Goal: Task Accomplishment & Management: Use online tool/utility

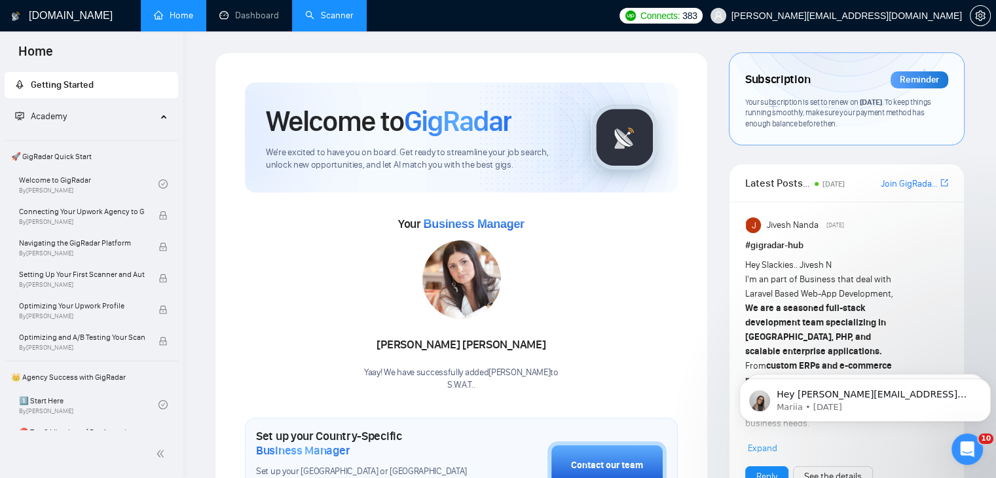
click at [321, 10] on link "Scanner" at bounding box center [329, 15] width 48 height 11
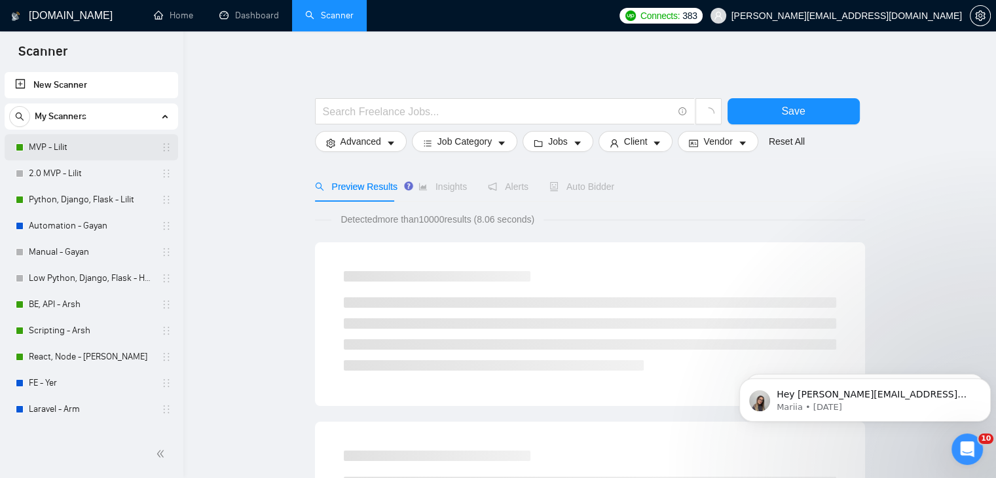
click at [69, 146] on link "MVP - Lilit" at bounding box center [91, 147] width 124 height 26
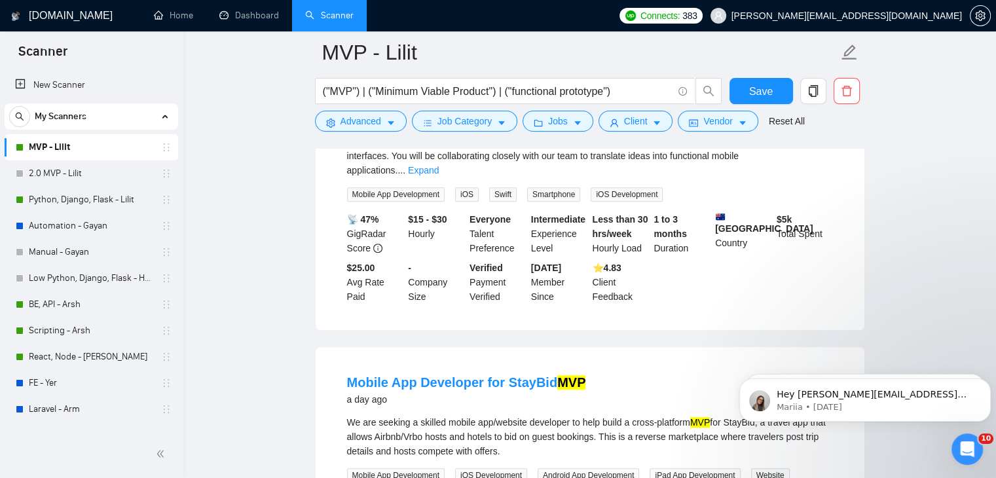
scroll to position [851, 0]
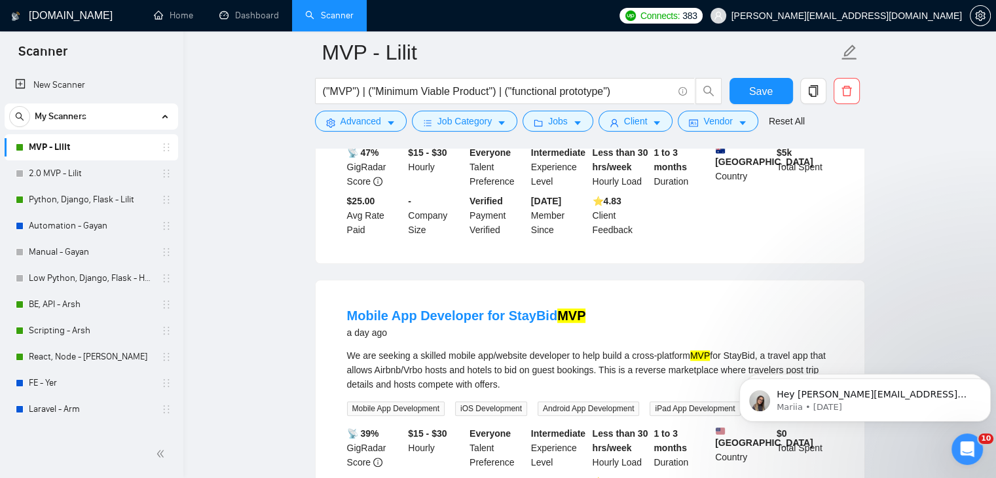
drag, startPoint x: 84, startPoint y: 202, endPoint x: 230, endPoint y: 215, distance: 146.7
click at [84, 202] on link "Python, Django, Flask - Lilit" at bounding box center [91, 200] width 124 height 26
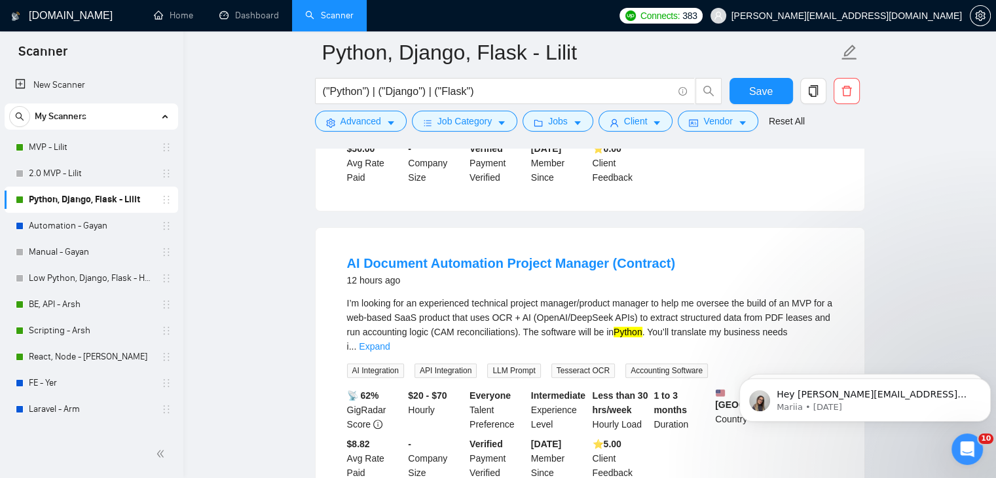
scroll to position [393, 0]
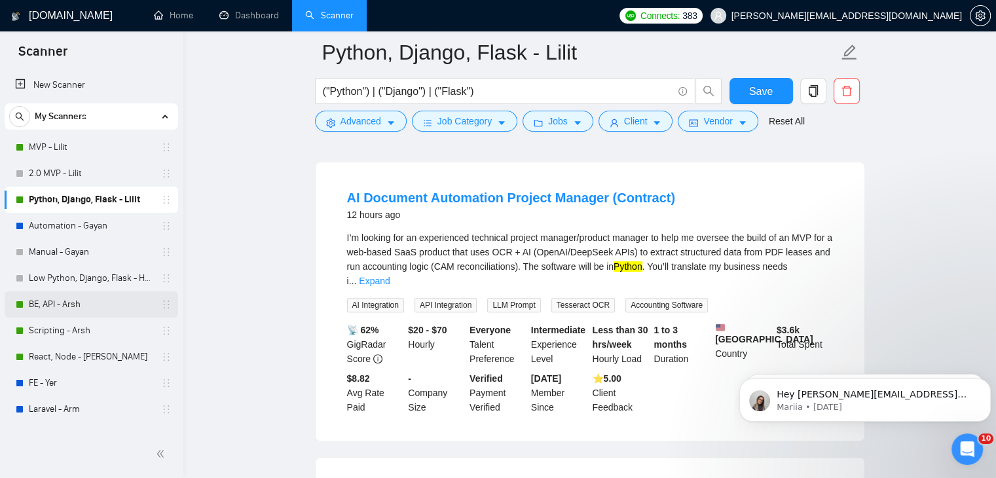
click at [89, 304] on link "BE, API - Arsh" at bounding box center [91, 304] width 124 height 26
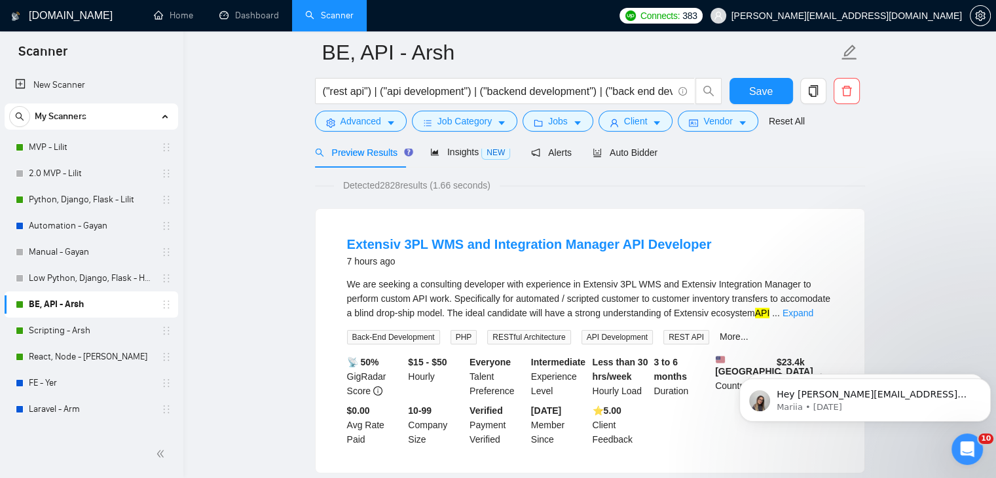
scroll to position [131, 0]
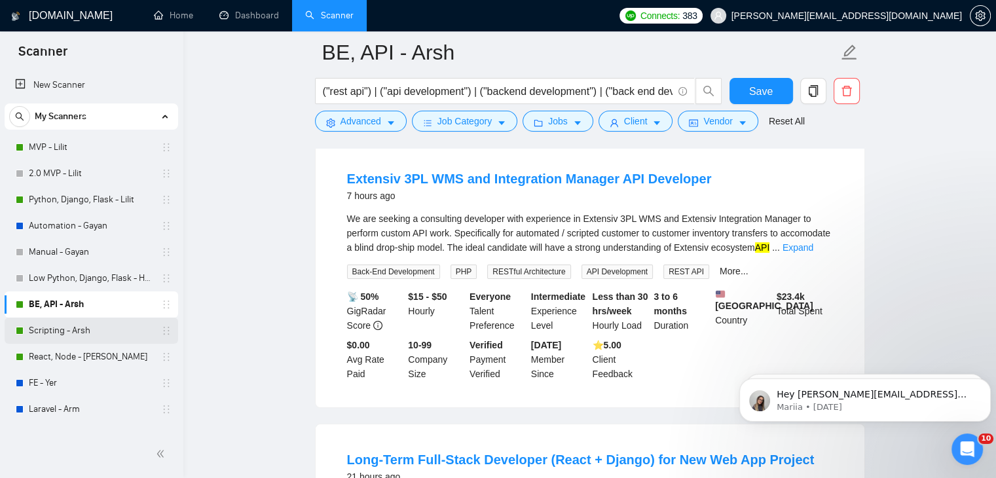
click at [107, 325] on link "Scripting - Arsh" at bounding box center [91, 331] width 124 height 26
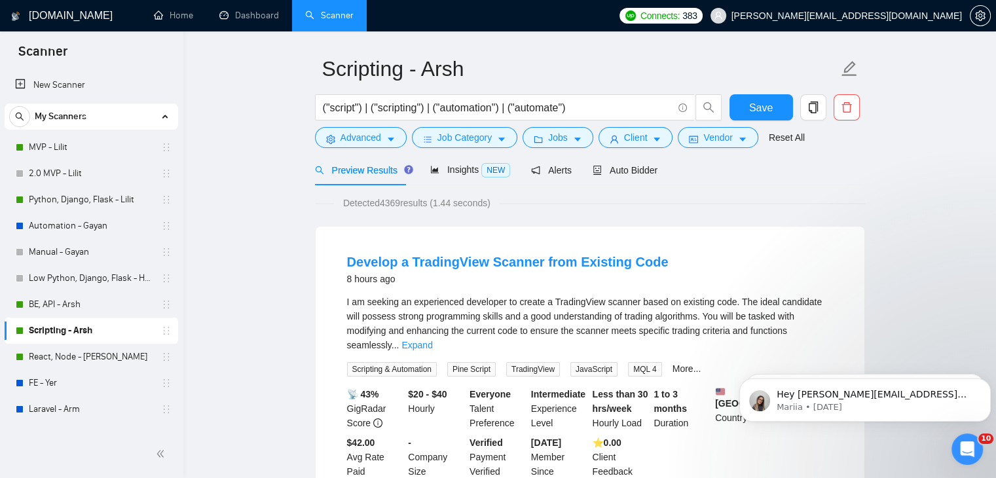
scroll to position [65, 0]
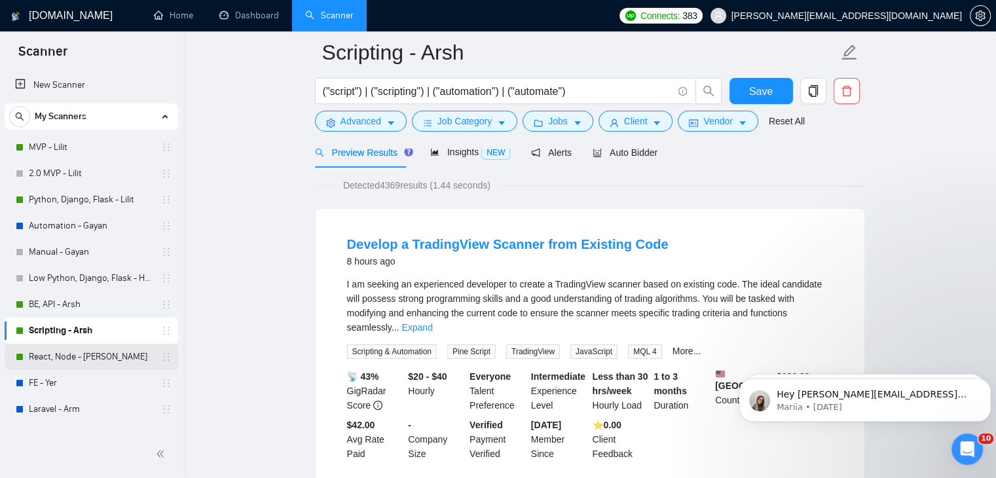
click at [89, 358] on link "React, Node - [PERSON_NAME]" at bounding box center [91, 357] width 124 height 26
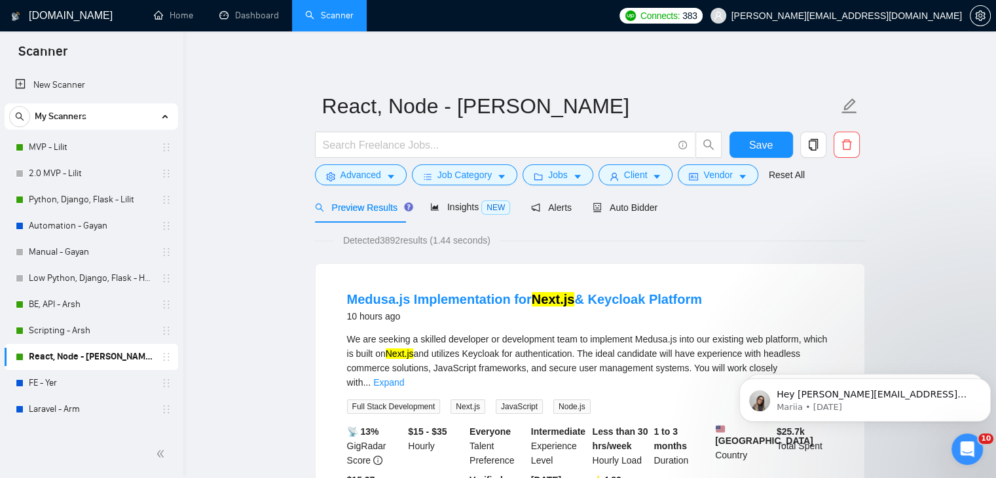
click at [335, 177] on button "Advanced" at bounding box center [361, 174] width 92 height 21
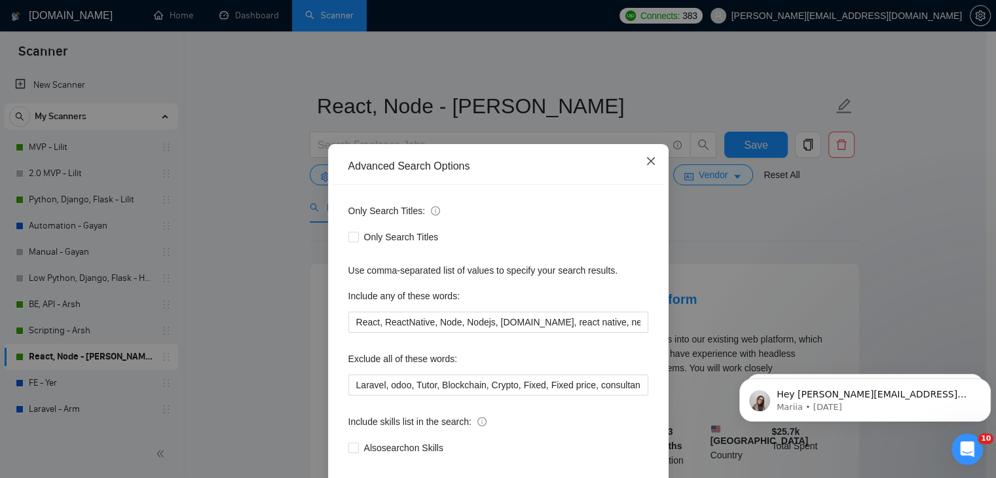
click at [646, 165] on icon "close" at bounding box center [650, 161] width 8 height 8
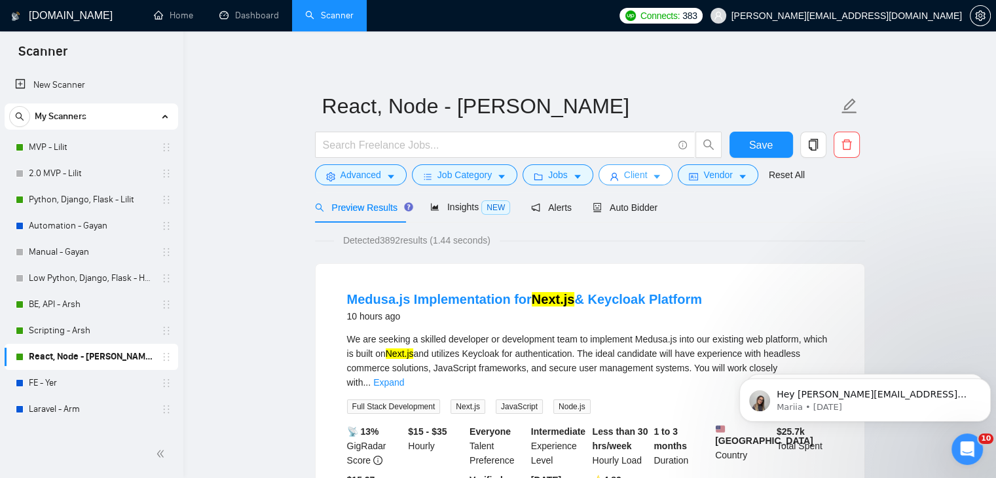
click at [613, 175] on icon "user" at bounding box center [614, 176] width 9 height 9
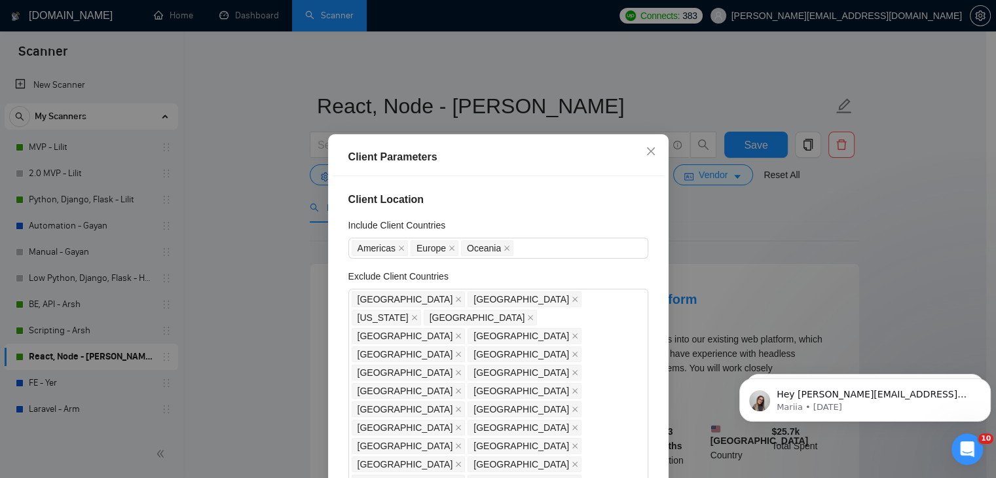
click at [238, 213] on div "Client Parameters Client Location Include Client Countries [GEOGRAPHIC_DATA] [G…" at bounding box center [498, 239] width 996 height 478
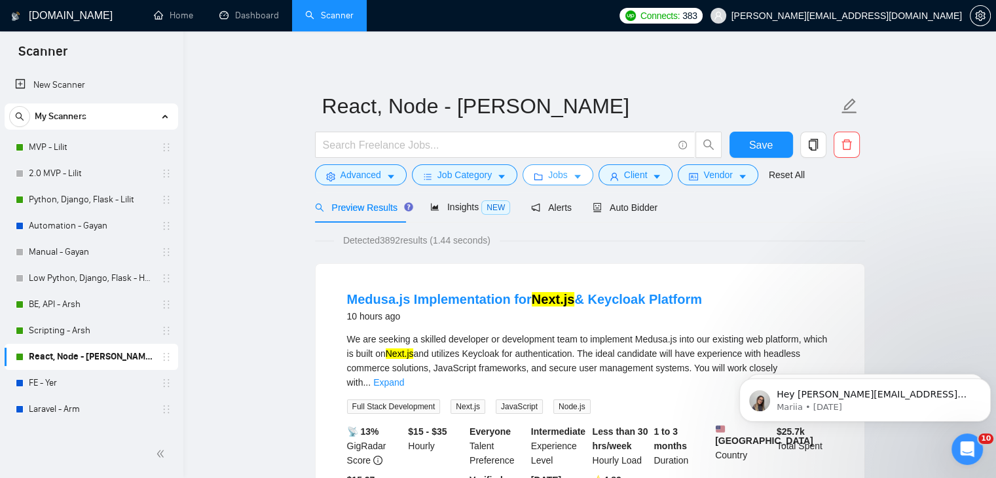
click at [542, 175] on button "Jobs" at bounding box center [558, 174] width 71 height 21
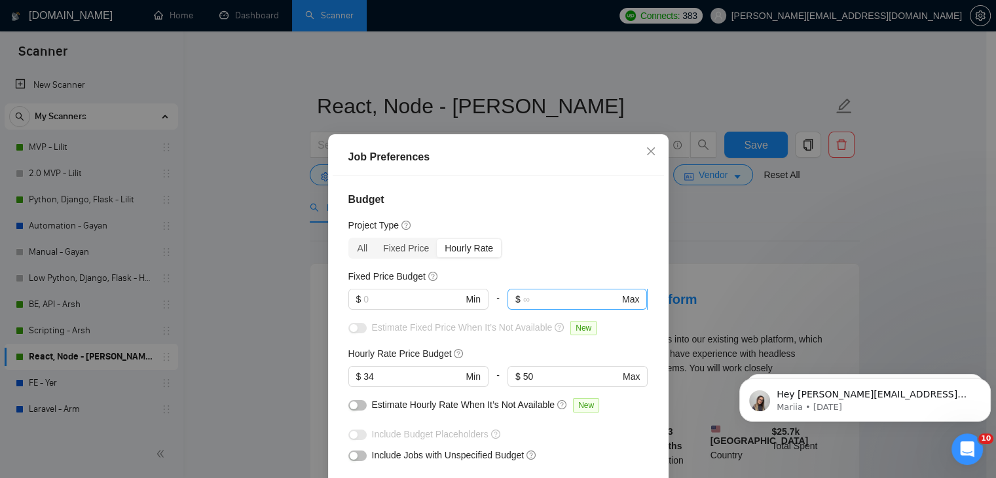
scroll to position [65, 0]
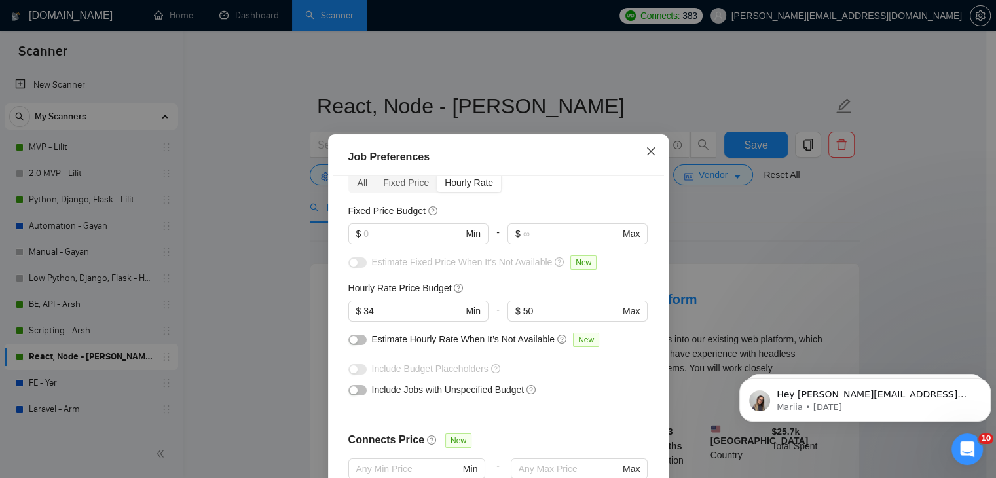
click at [647, 152] on icon "close" at bounding box center [651, 151] width 10 height 10
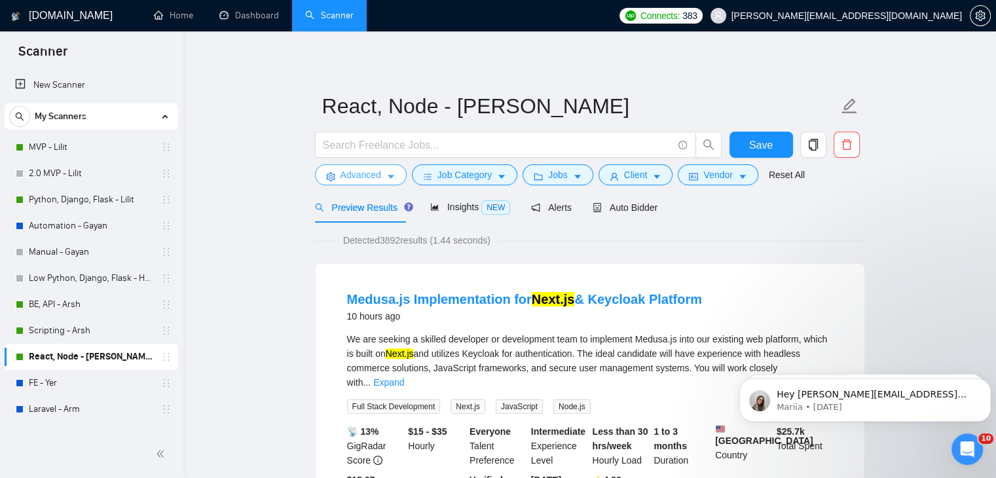
click at [356, 172] on span "Advanced" at bounding box center [360, 175] width 41 height 14
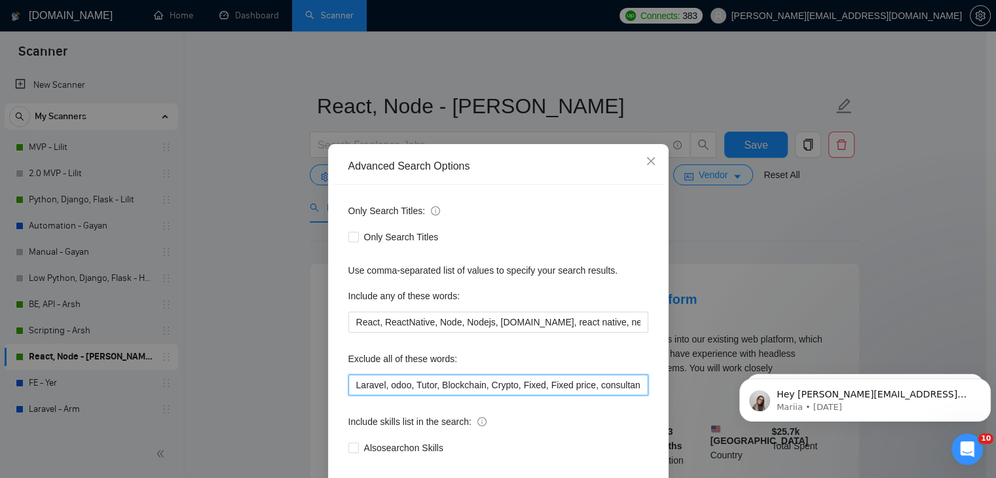
click at [430, 381] on input "Laravel, odoo, Tutor, Blockchain, Crypto, Fixed, Fixed price, consultancy, cons…" at bounding box center [498, 385] width 300 height 21
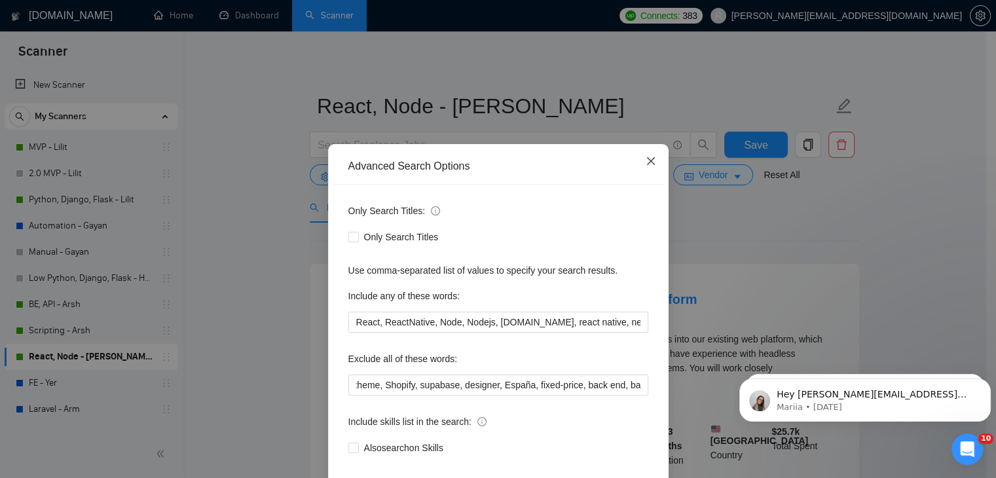
click at [646, 162] on icon "close" at bounding box center [651, 161] width 10 height 10
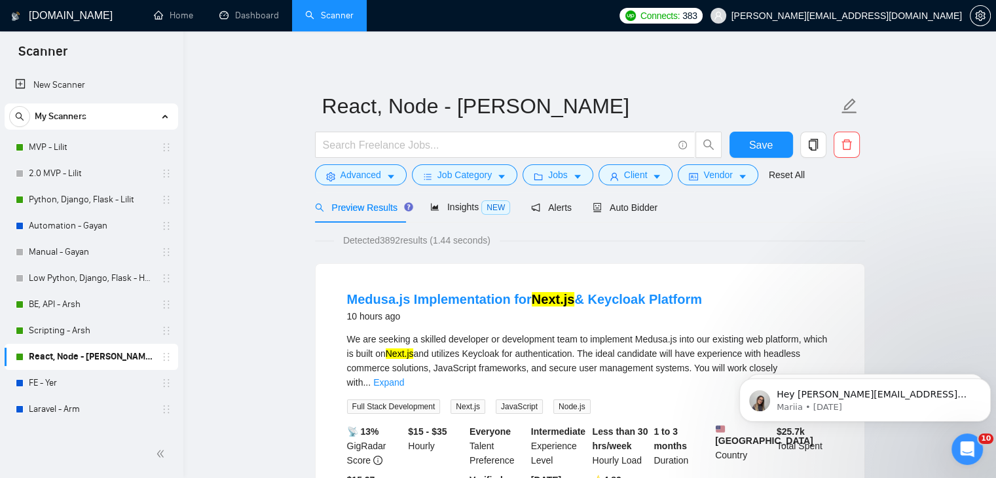
click at [361, 174] on span "Advanced" at bounding box center [360, 175] width 41 height 14
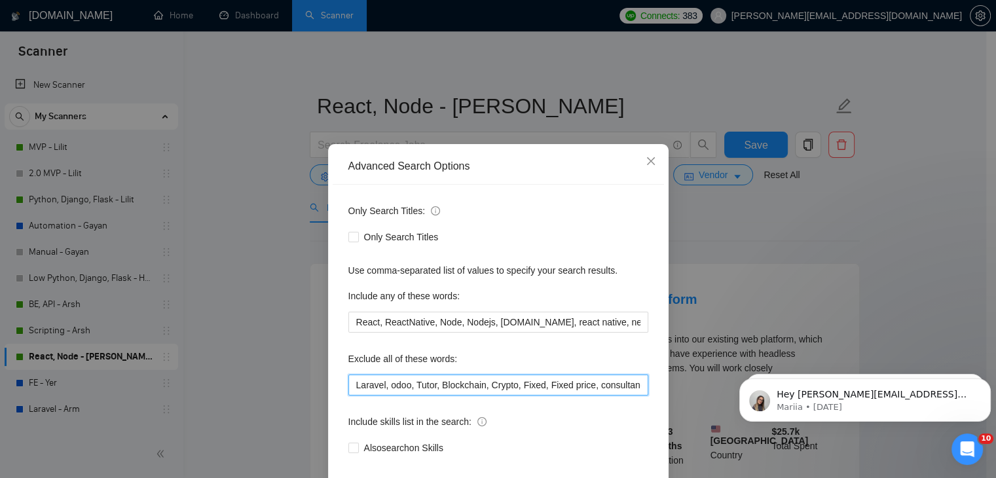
click at [545, 388] on input "Laravel, odoo, Tutor, Blockchain, Crypto, Fixed, Fixed price, consultancy, cons…" at bounding box center [498, 385] width 300 height 21
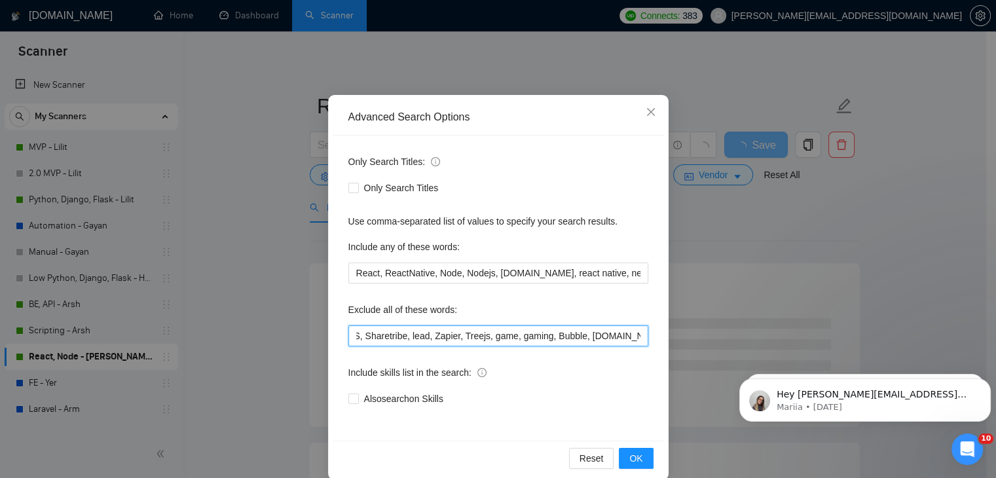
scroll to position [67, 0]
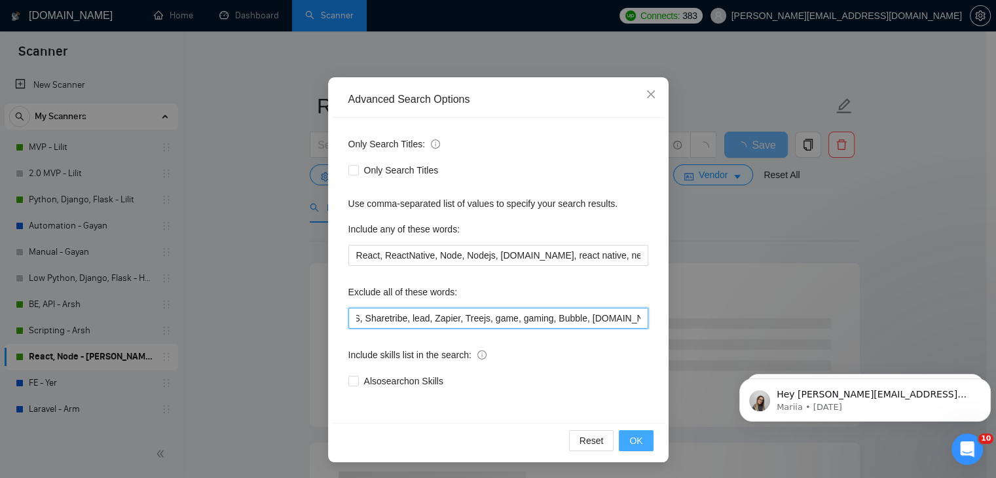
type input "Laravel, odoo, Tutor, Blockchain, Crypto, Fixed, Fixed price, consultancy, cons…"
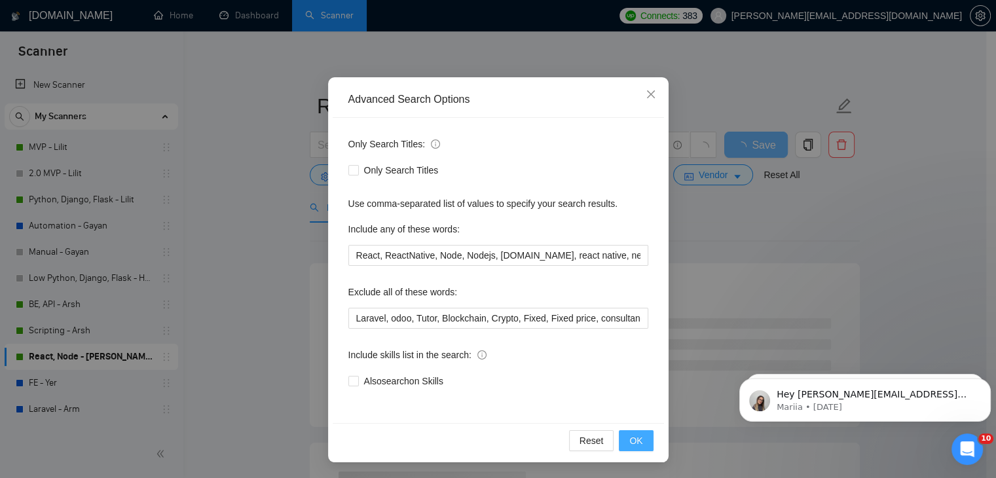
click at [630, 435] on span "OK" at bounding box center [635, 440] width 13 height 14
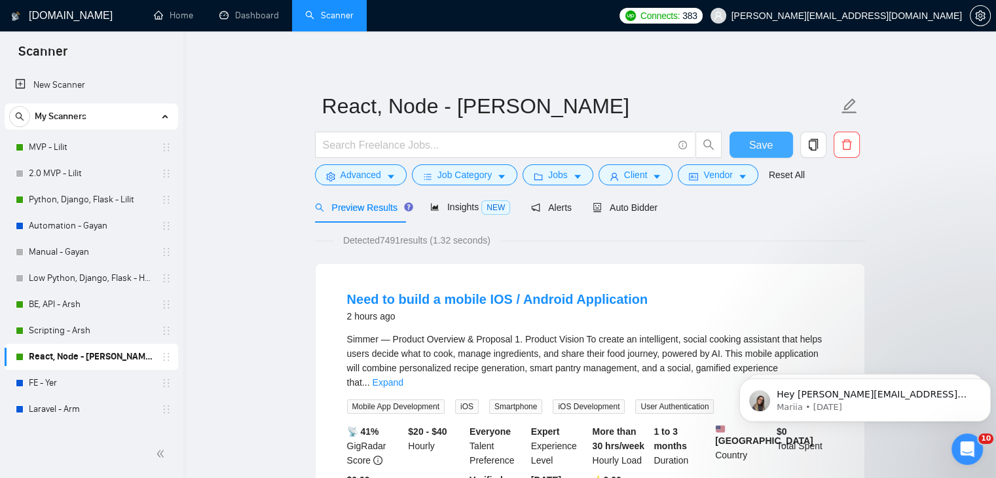
click at [760, 140] on span "Save" at bounding box center [761, 145] width 24 height 16
click at [987, 384] on icon "Dismiss notification" at bounding box center [986, 381] width 7 height 7
click at [984, 382] on icon "Dismiss notification" at bounding box center [986, 381] width 7 height 7
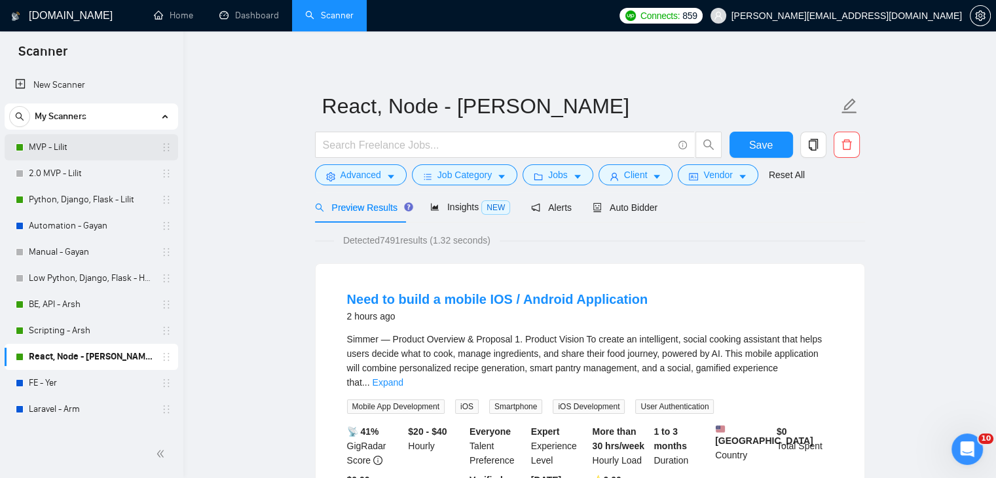
click at [89, 149] on link "MVP - Lilit" at bounding box center [91, 147] width 124 height 26
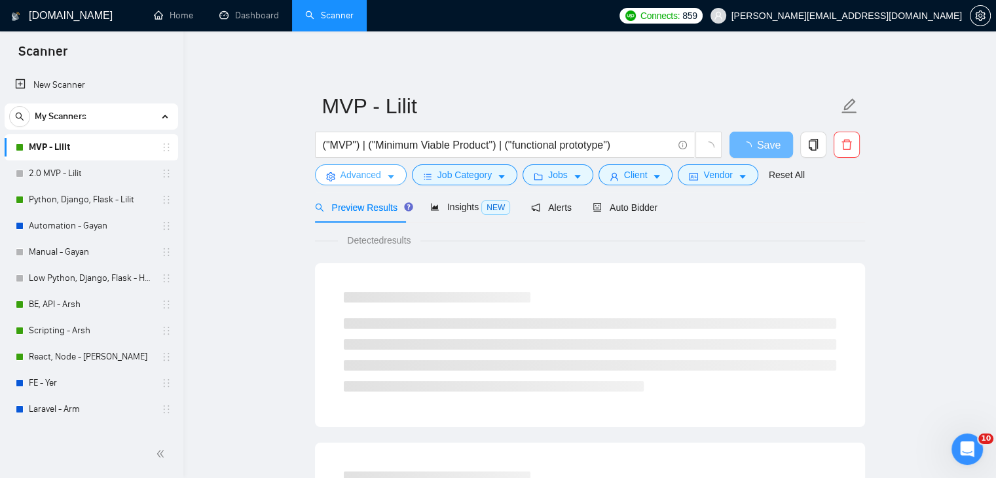
click at [359, 175] on span "Advanced" at bounding box center [360, 175] width 41 height 14
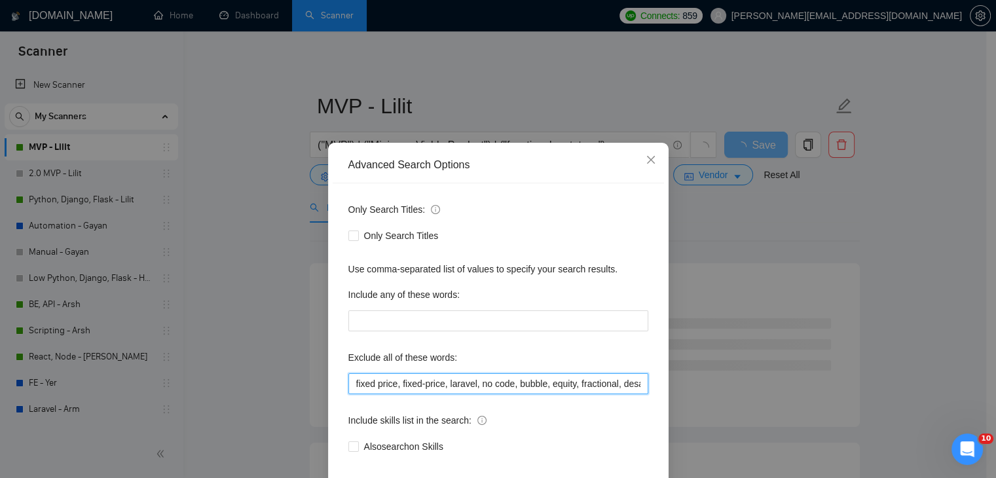
click at [492, 386] on input "fixed price, fixed-price, laravel, no code, bubble, equity, fractional, desarro…" at bounding box center [498, 383] width 300 height 21
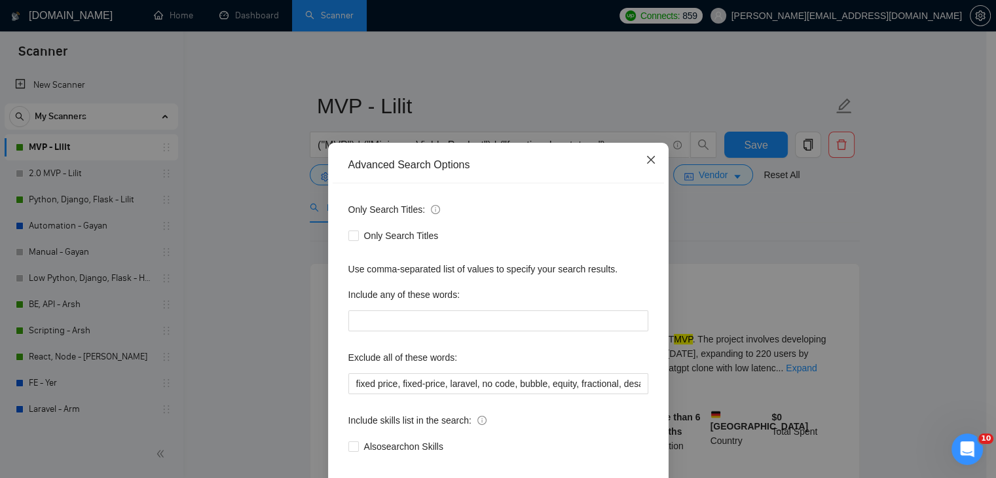
click at [646, 163] on icon "close" at bounding box center [651, 160] width 10 height 10
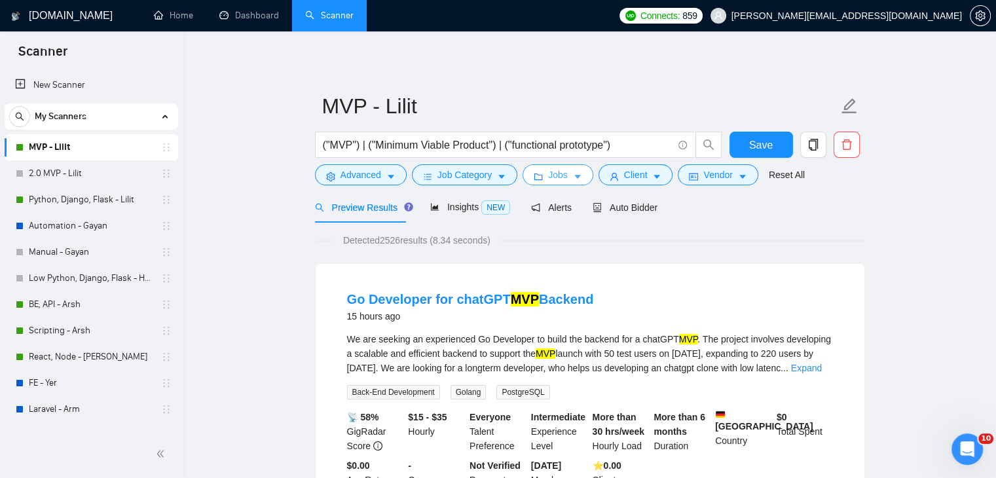
click at [556, 175] on span "Jobs" at bounding box center [558, 175] width 20 height 14
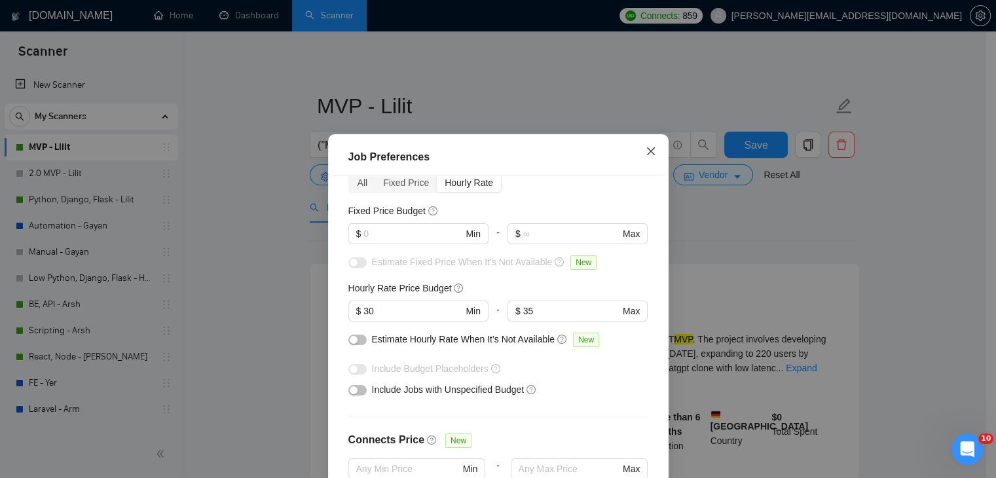
click at [647, 153] on icon "close" at bounding box center [650, 151] width 8 height 8
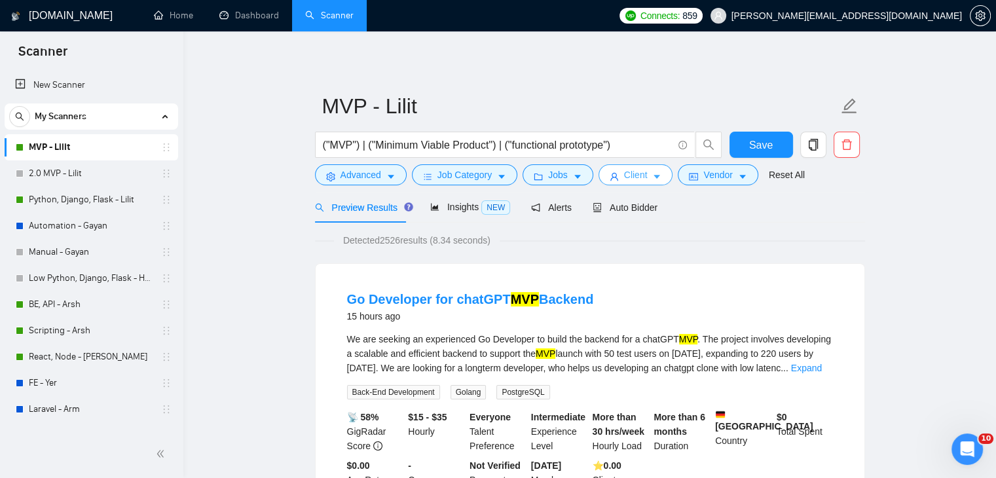
click at [633, 174] on span "Client" at bounding box center [636, 175] width 24 height 14
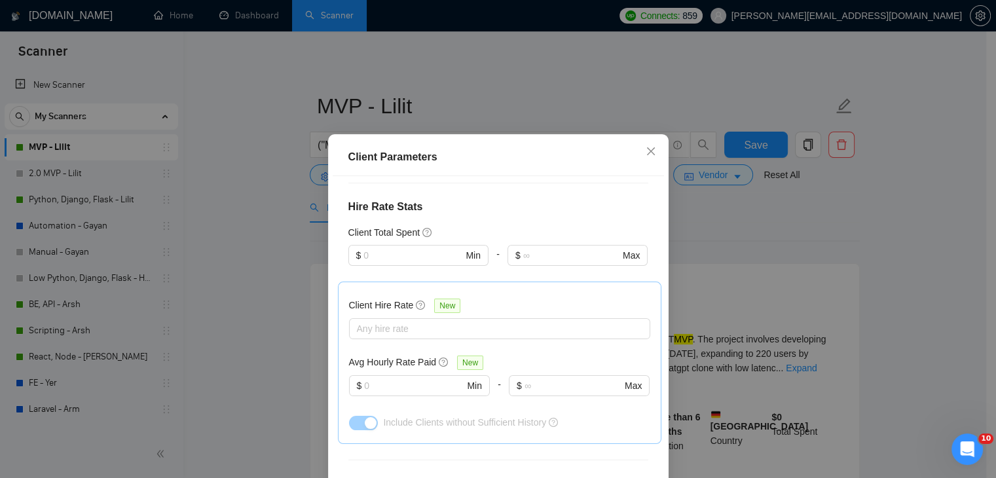
scroll to position [327, 0]
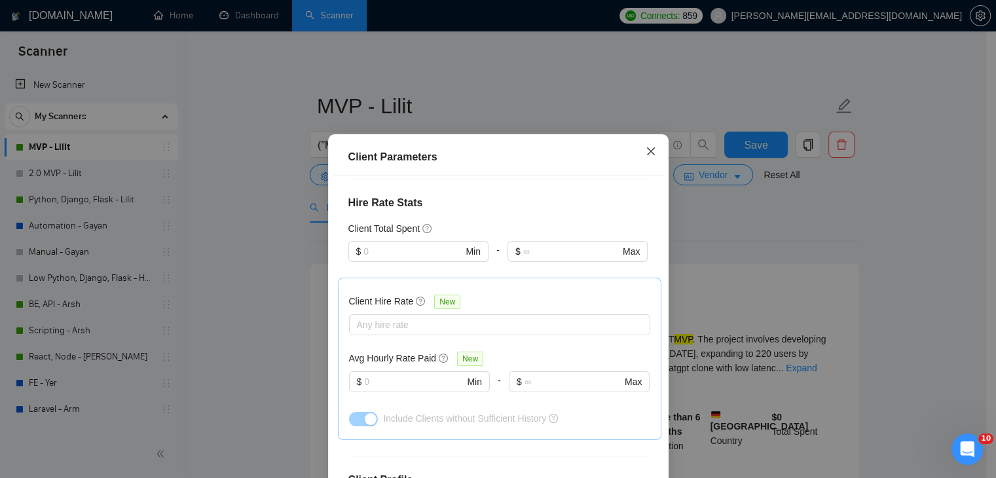
click at [646, 150] on icon "close" at bounding box center [651, 151] width 10 height 10
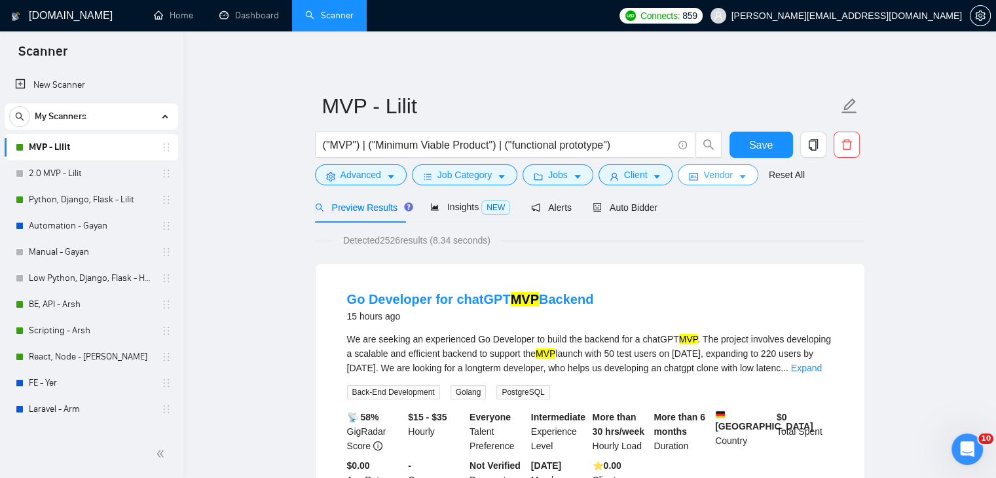
click at [695, 179] on button "Vendor" at bounding box center [718, 174] width 80 height 21
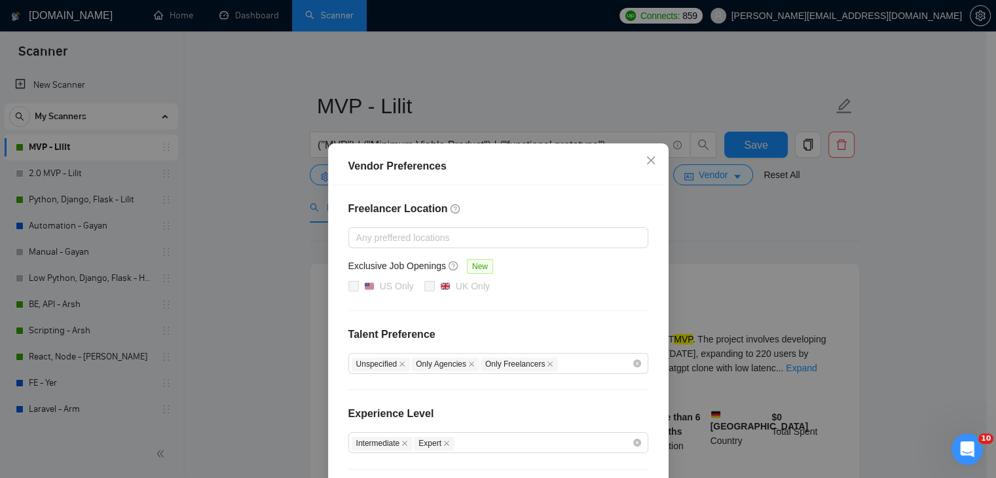
scroll to position [0, 0]
click at [648, 163] on icon "close" at bounding box center [651, 161] width 10 height 10
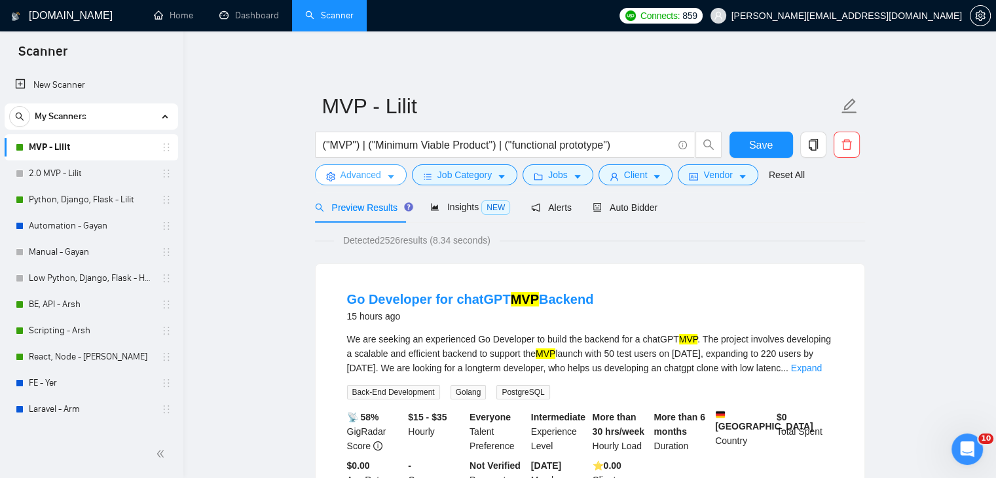
click at [356, 173] on span "Advanced" at bounding box center [360, 175] width 41 height 14
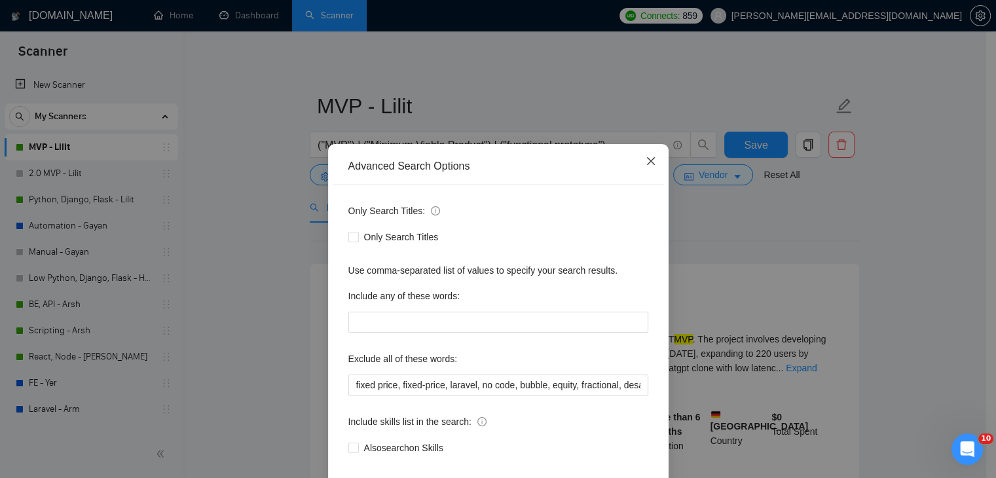
click at [646, 162] on icon "close" at bounding box center [651, 161] width 10 height 10
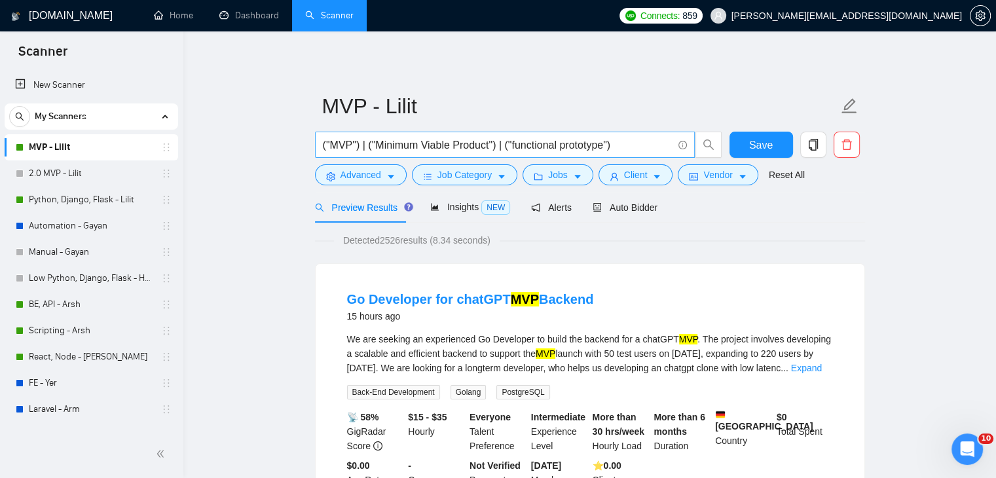
click at [616, 143] on input "("MVP") | ("Minimum Viable Product") | ("functional prototype")" at bounding box center [498, 145] width 350 height 16
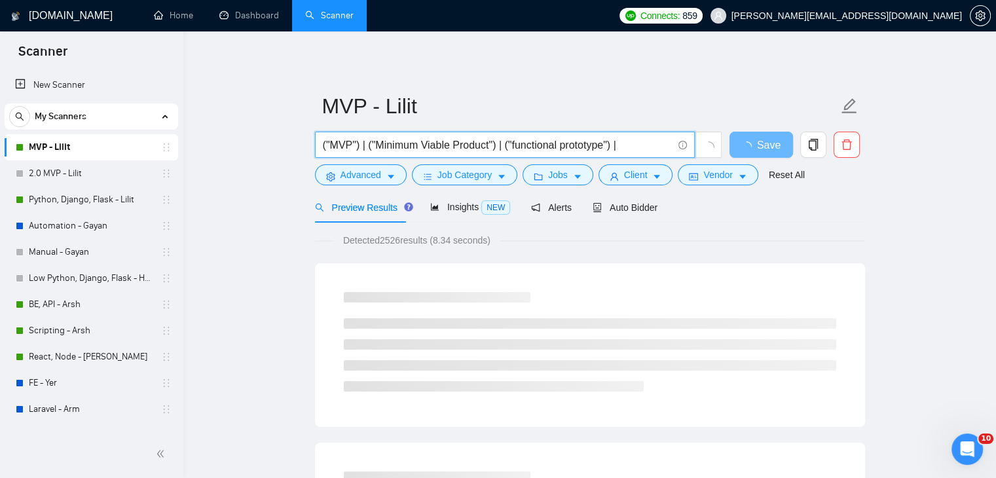
paste input "("functional prototype")"
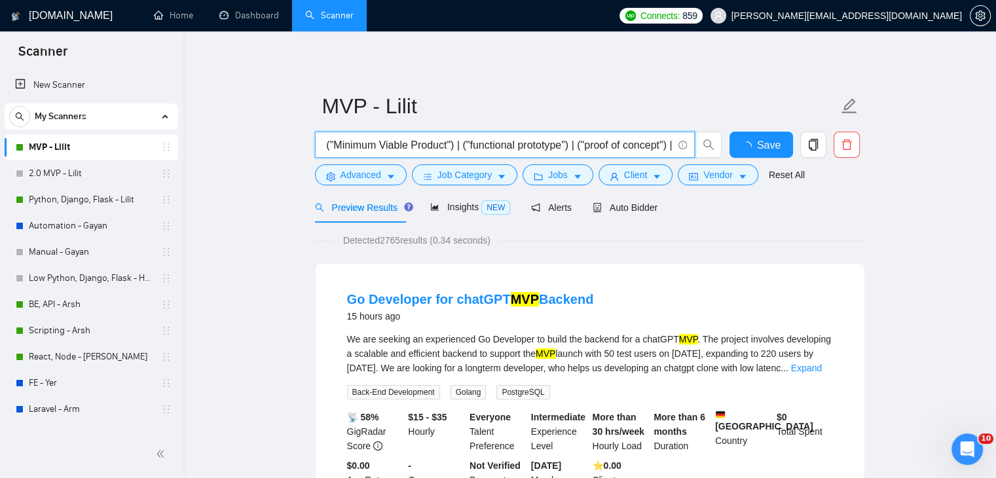
scroll to position [0, 50]
paste input "("functional prototype")"
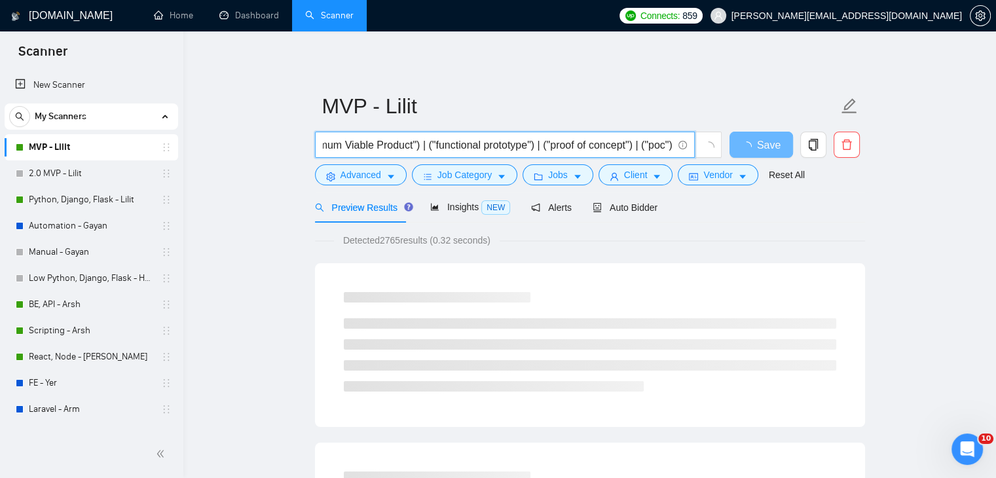
scroll to position [0, 81]
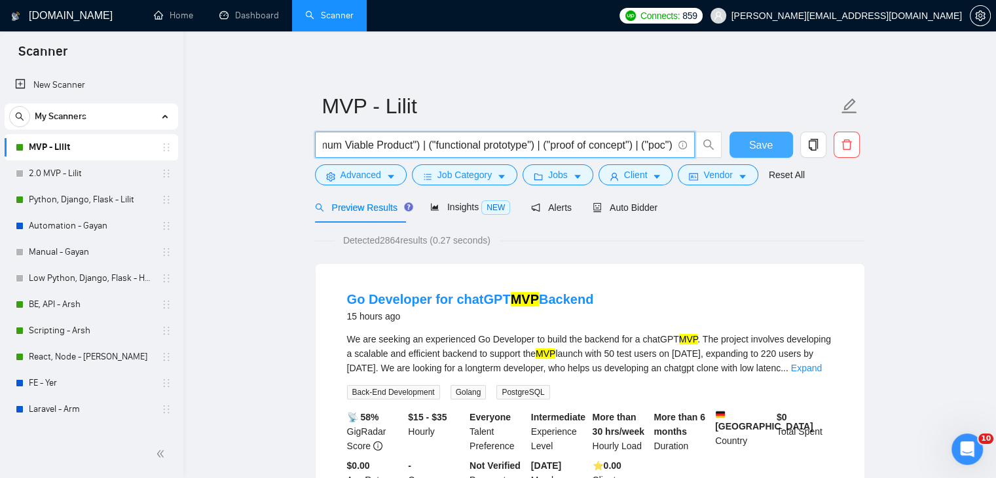
type input "("MVP") | ("Minimum Viable Product") | ("functional prototype") | ("proof of co…"
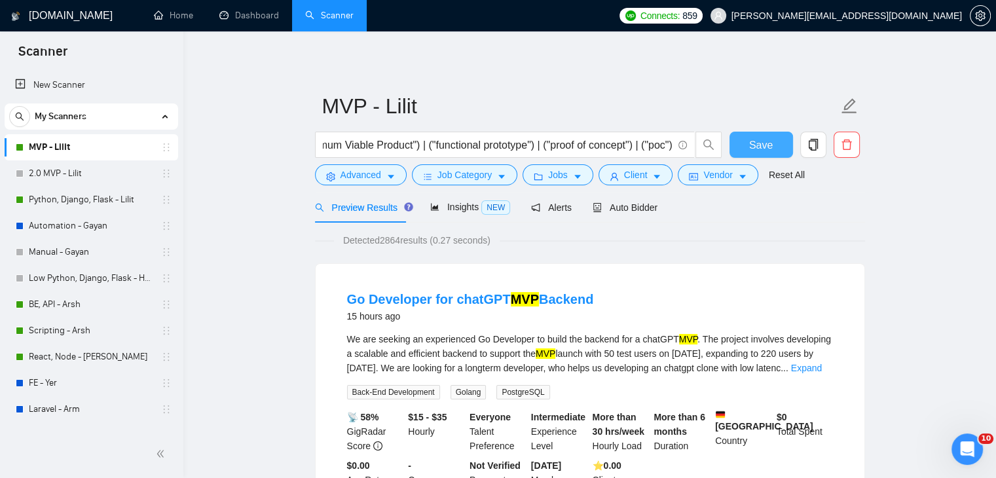
scroll to position [0, 0]
click at [751, 144] on span "Save" at bounding box center [761, 145] width 24 height 16
click at [432, 172] on button "Job Category" at bounding box center [464, 174] width 105 height 21
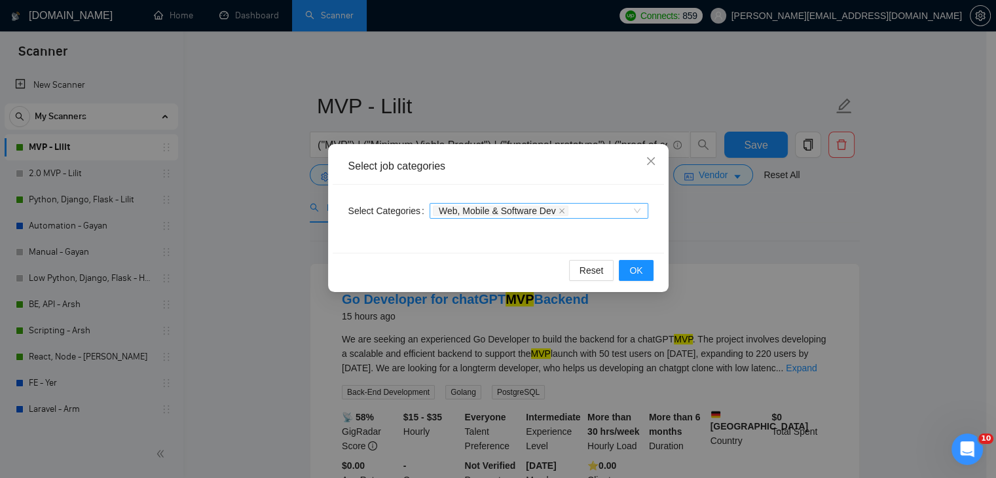
click at [500, 210] on span "Web, Mobile & Software Dev" at bounding box center [497, 210] width 117 height 9
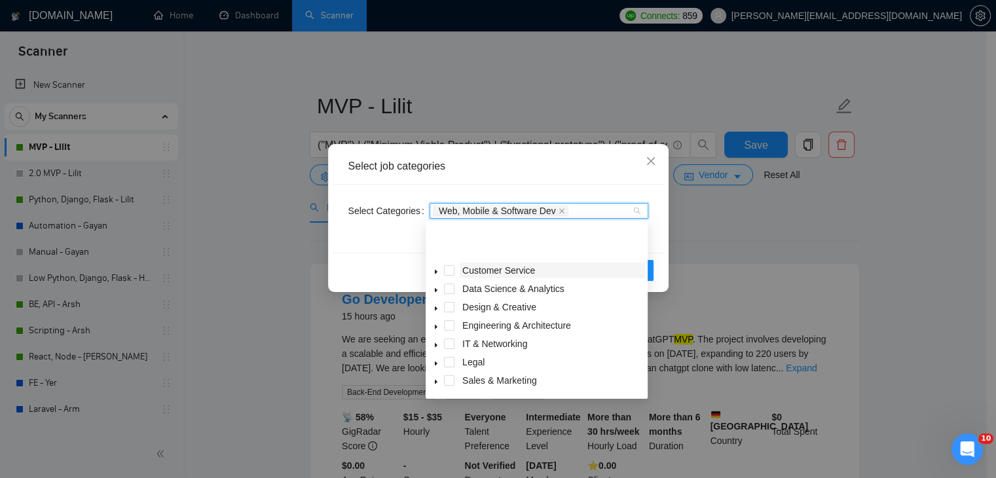
scroll to position [52, 0]
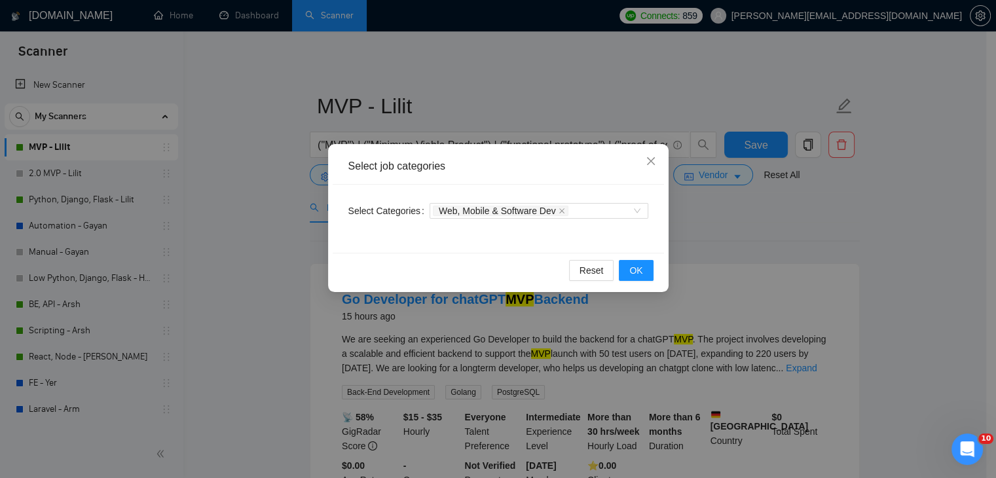
click at [378, 270] on div "Reset OK" at bounding box center [498, 270] width 331 height 35
click at [652, 165] on icon "close" at bounding box center [651, 161] width 10 height 10
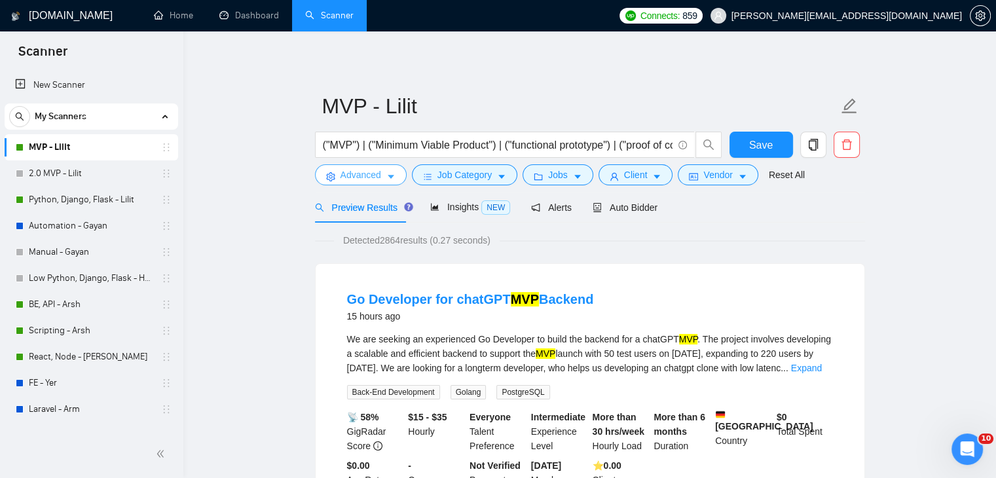
click at [350, 164] on button "Advanced" at bounding box center [361, 174] width 92 height 21
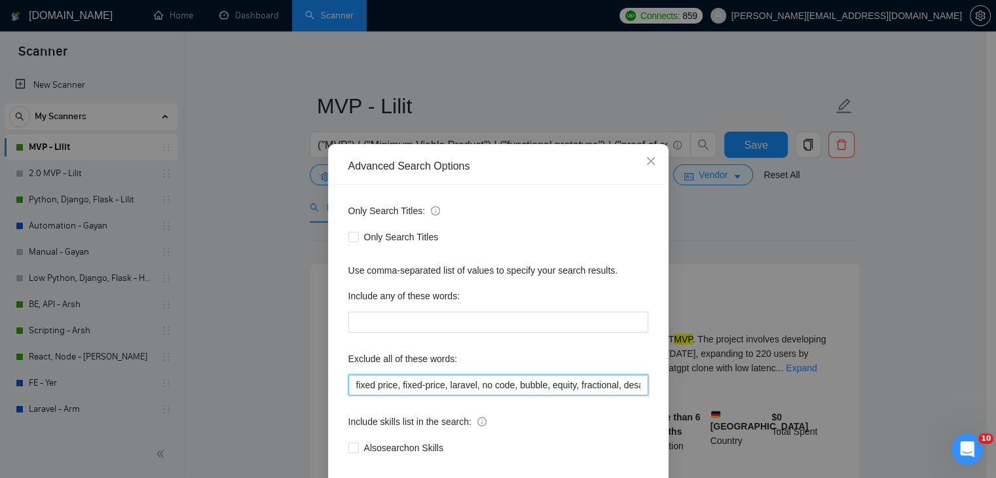
click at [565, 380] on input "fixed price, fixed-price, laravel, no code, bubble, equity, fractional, desarro…" at bounding box center [498, 385] width 300 height 21
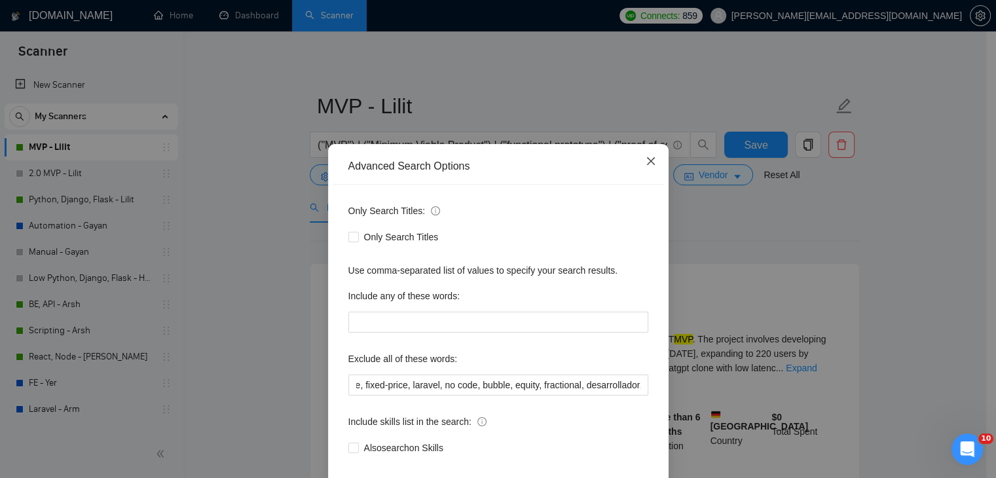
scroll to position [0, 0]
click at [646, 157] on icon "close" at bounding box center [651, 161] width 10 height 10
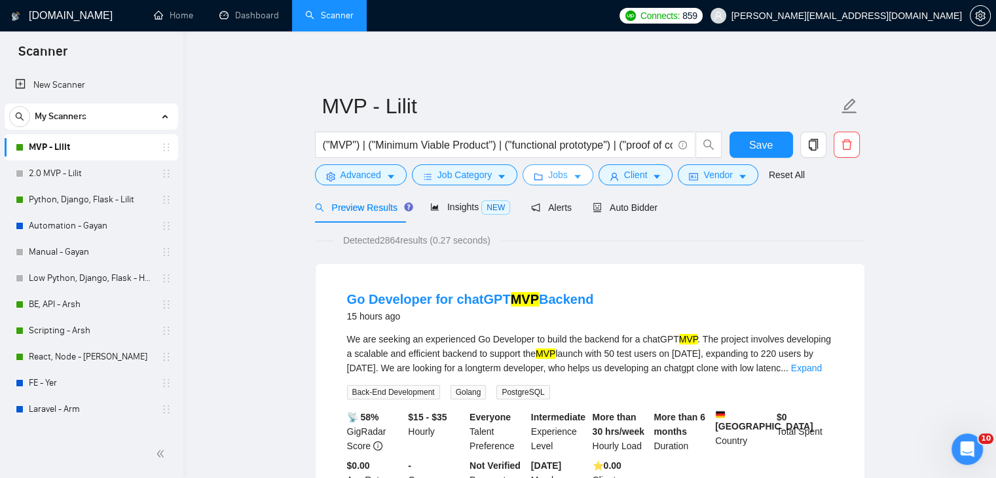
click at [543, 174] on button "Jobs" at bounding box center [558, 174] width 71 height 21
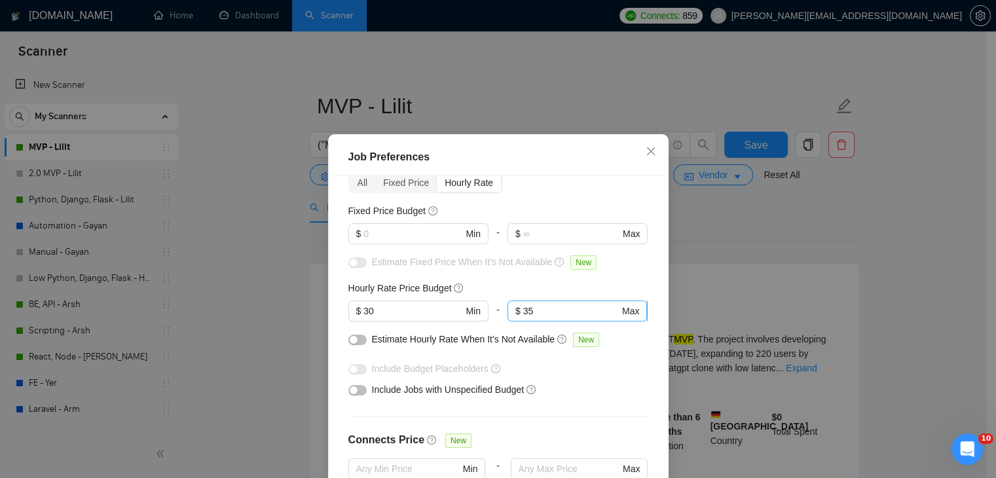
click at [530, 310] on input "35" at bounding box center [571, 311] width 96 height 14
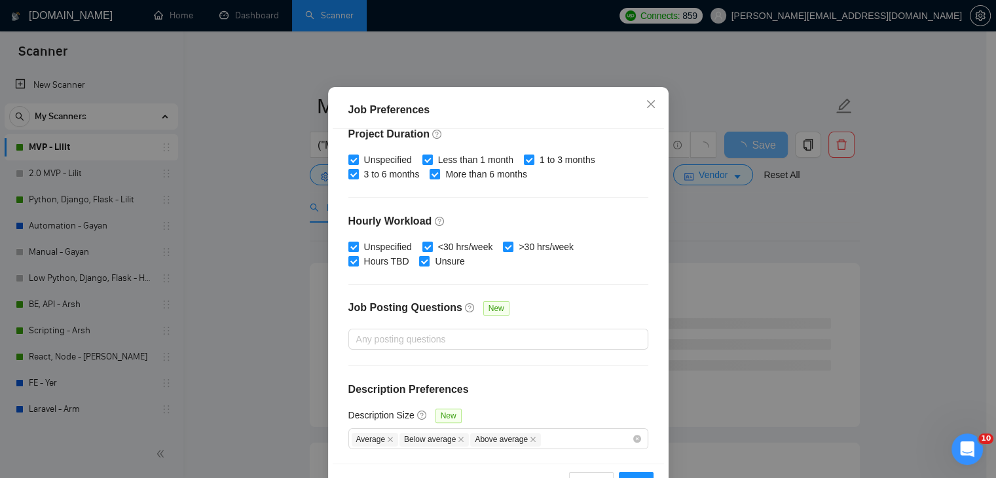
scroll to position [90, 0]
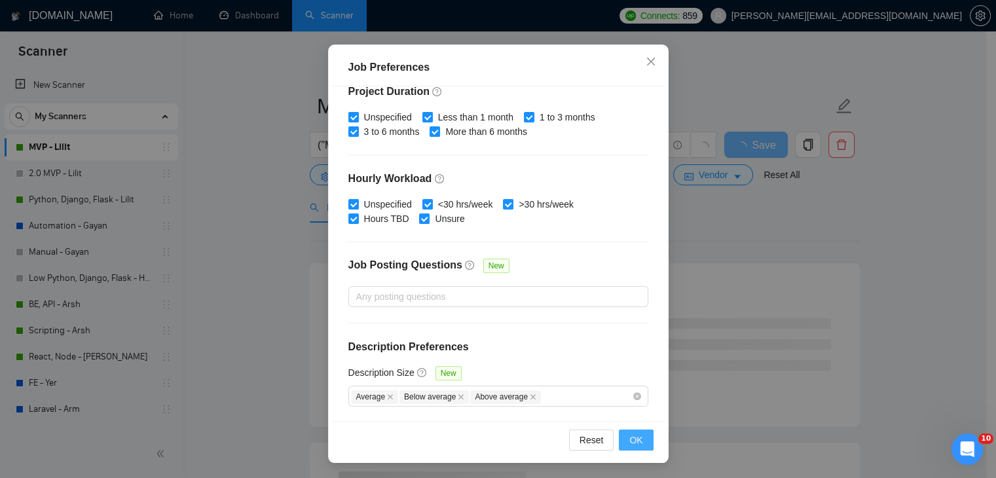
type input "34"
click at [629, 438] on span "OK" at bounding box center [635, 440] width 13 height 14
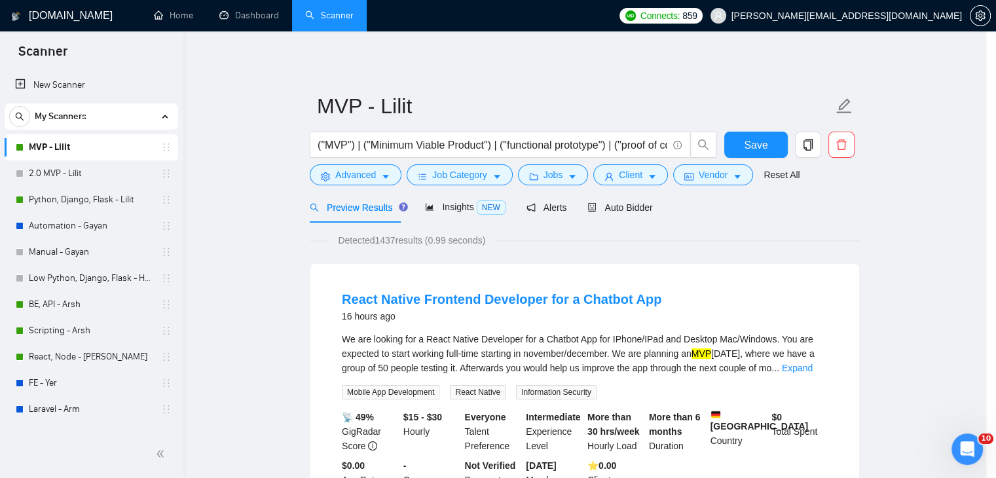
scroll to position [34, 0]
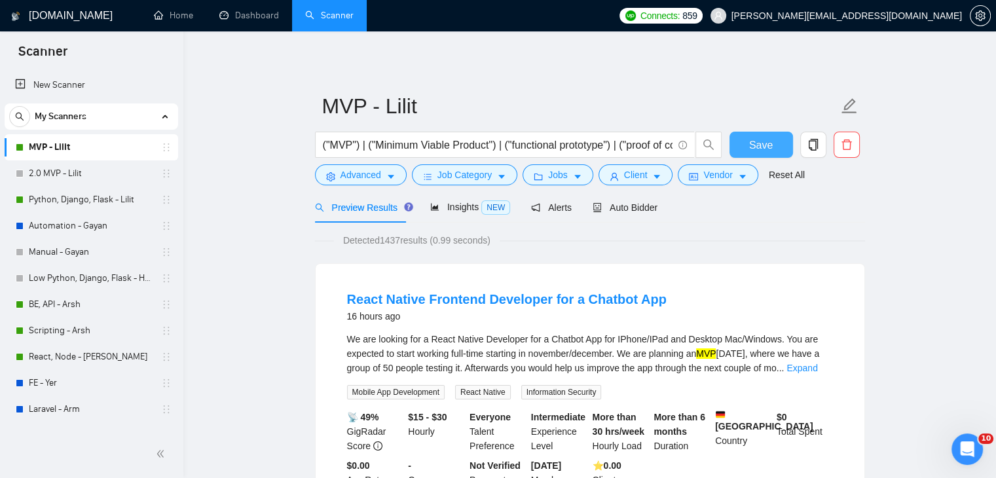
click at [761, 143] on span "Save" at bounding box center [761, 145] width 24 height 16
click at [358, 175] on span "Advanced" at bounding box center [360, 175] width 41 height 14
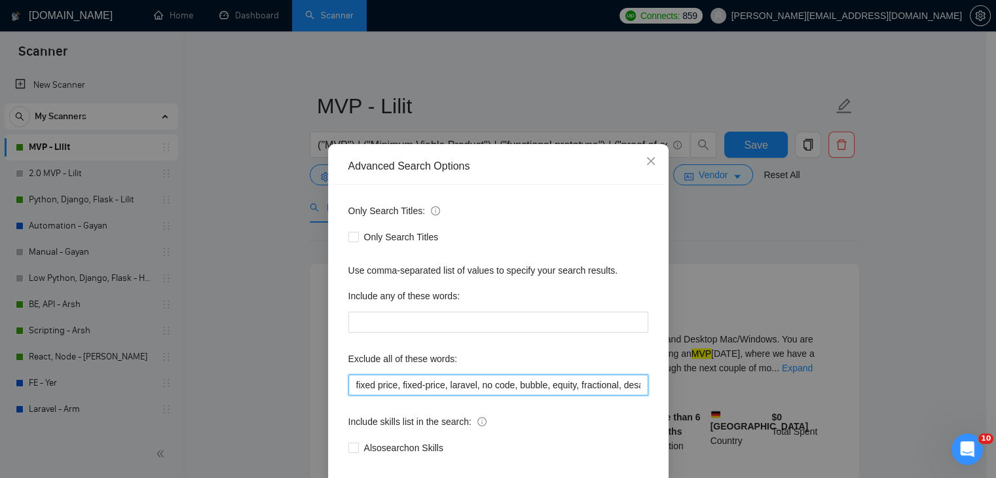
click at [454, 378] on input "fixed price, fixed-price, laravel, no code, bubble, equity, fractional, desarro…" at bounding box center [498, 385] width 300 height 21
click at [546, 386] on input "fixed price, fixed-price, laravel, no code, bubble, equity, fractional, desarro…" at bounding box center [498, 385] width 300 height 21
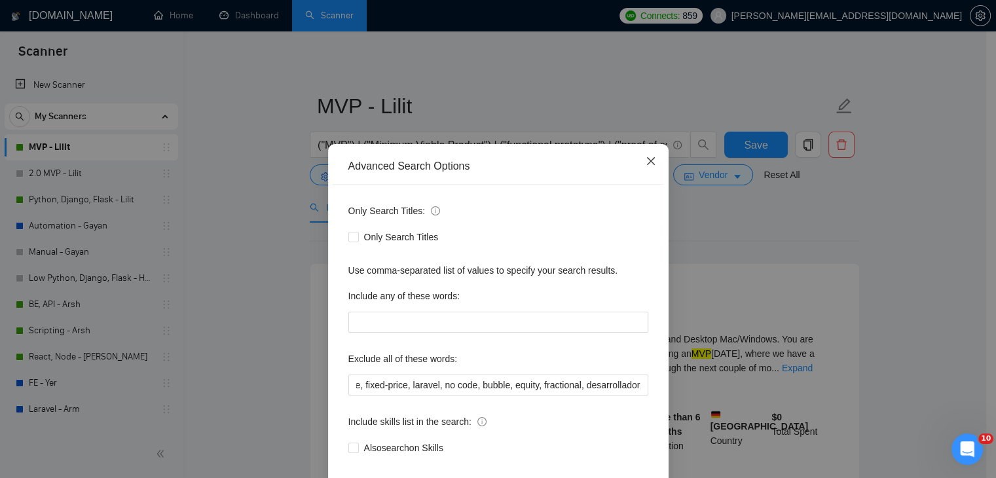
click at [646, 162] on icon "close" at bounding box center [651, 161] width 10 height 10
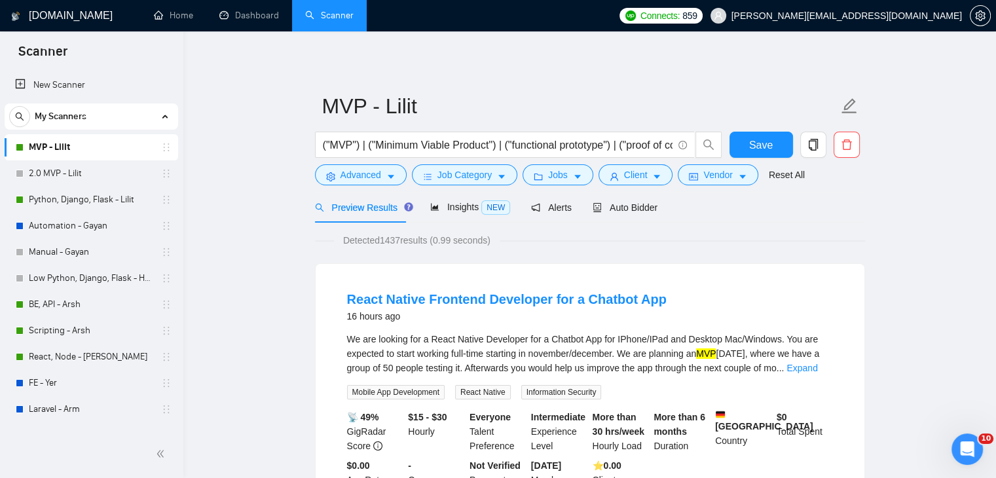
click at [755, 143] on div "Reset all filters" at bounding box center [781, 150] width 71 height 22
click at [752, 145] on span "Save" at bounding box center [761, 145] width 24 height 16
